Goal: Navigation & Orientation: Find specific page/section

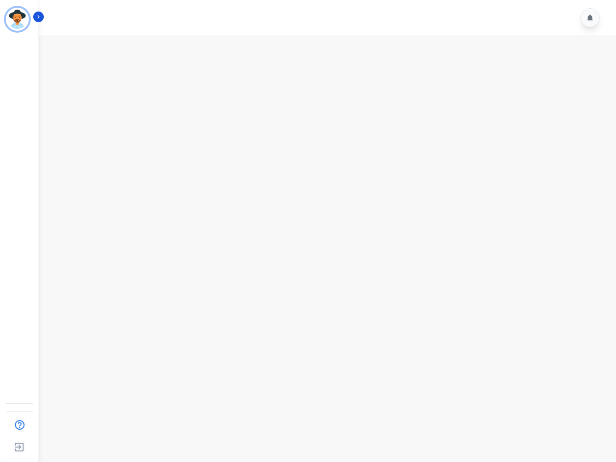
click at [17, 19] on img "Sidebar" at bounding box center [17, 19] width 23 height 23
click at [19, 425] on img "Sidebar" at bounding box center [20, 425] width 18 height 18
click at [19, 447] on img "Sidebar" at bounding box center [19, 447] width 17 height 18
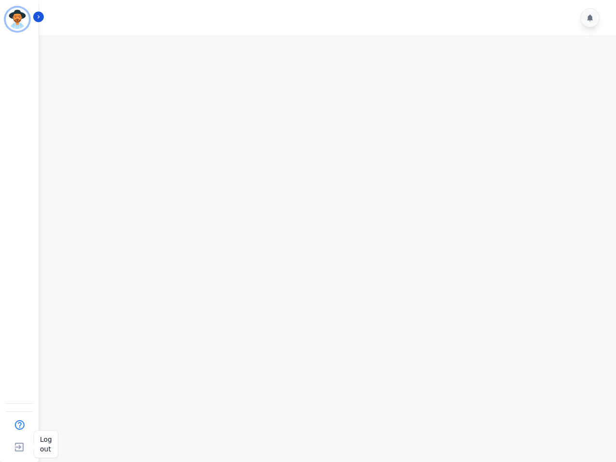
click at [19, 447] on img "Sidebar" at bounding box center [19, 447] width 17 height 18
click at [38, 17] on icon "Sidebar" at bounding box center [38, 16] width 7 height 7
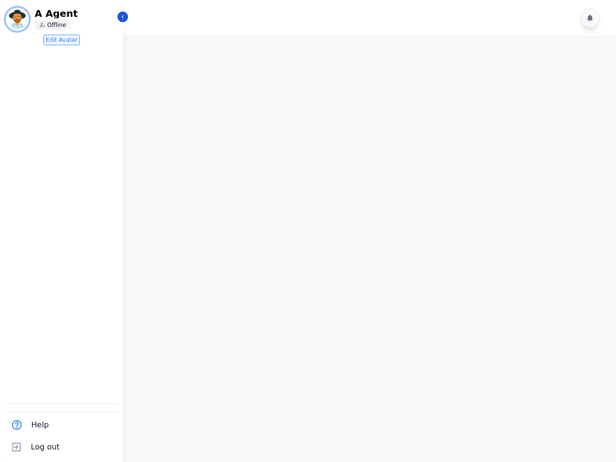
click at [590, 18] on icon at bounding box center [590, 17] width 6 height 7
